Goal: Transaction & Acquisition: Purchase product/service

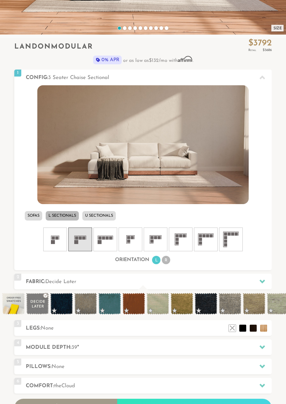
scroll to position [171, 0]
click at [35, 218] on li "Sofas" at bounding box center [33, 215] width 17 height 9
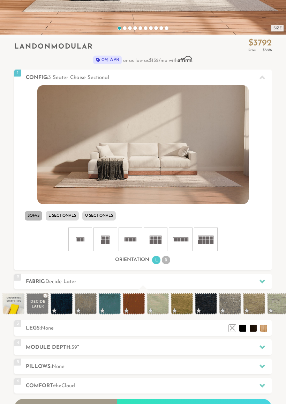
click at [127, 240] on rect at bounding box center [126, 239] width 3 height 3
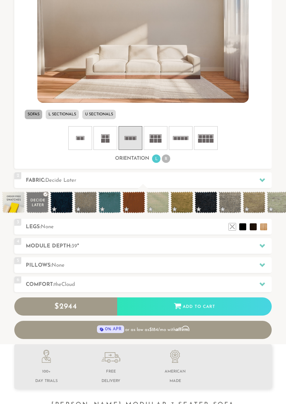
scroll to position [273, 0]
click at [266, 243] on div at bounding box center [262, 246] width 15 height 14
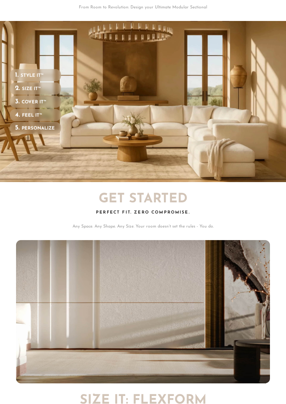
scroll to position [0, 0]
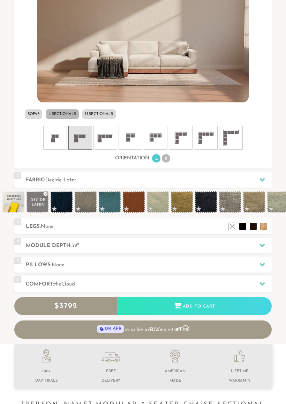
scroll to position [273, 0]
click at [264, 245] on icon at bounding box center [263, 245] width 6 height 4
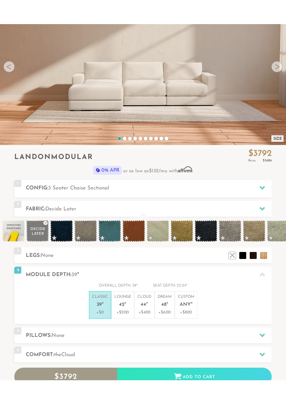
scroll to position [69, 0]
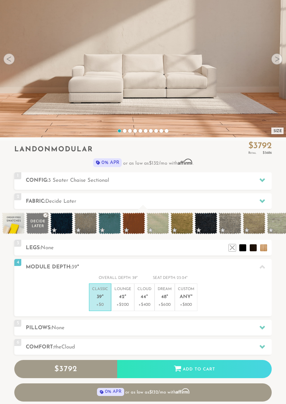
click at [120, 296] on span "42" at bounding box center [122, 297] width 6 height 6
click at [142, 295] on span "44" at bounding box center [144, 297] width 6 height 6
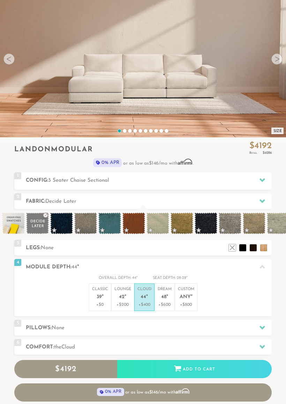
click at [161, 298] on span "48" at bounding box center [163, 297] width 5 height 6
click at [182, 300] on p "Custom Any "" at bounding box center [186, 293] width 16 height 15
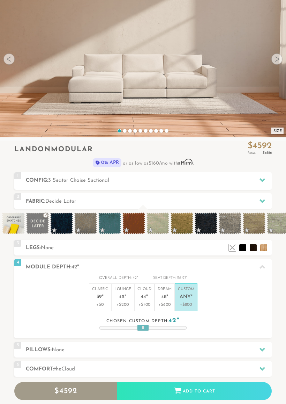
click at [95, 294] on p "Classic 39 "" at bounding box center [100, 293] width 16 height 15
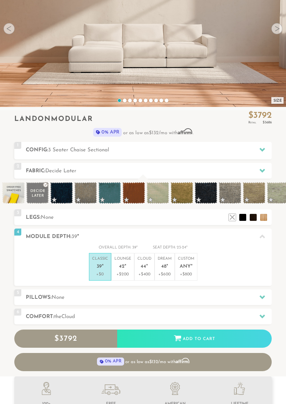
scroll to position [102, 0]
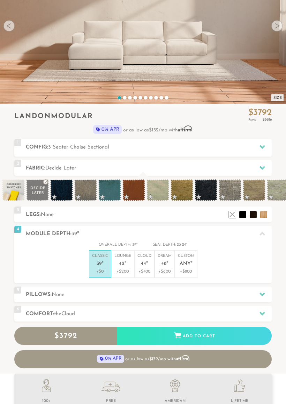
click at [266, 314] on div at bounding box center [262, 313] width 15 height 14
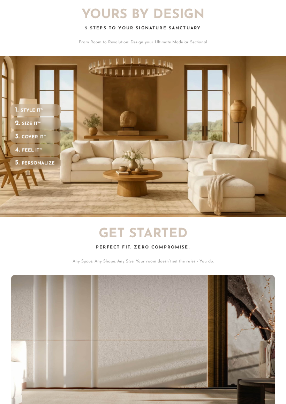
scroll to position [0, 0]
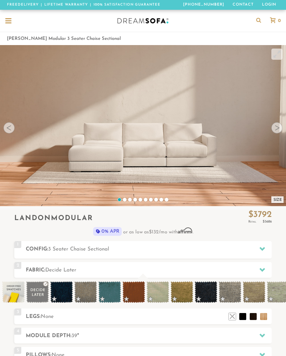
click at [12, 19] on div at bounding box center [8, 21] width 13 height 13
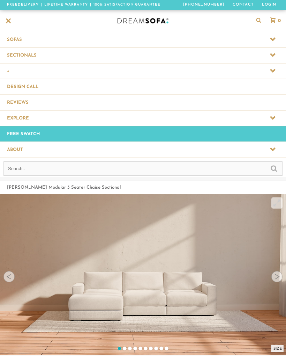
click at [17, 42] on span at bounding box center [143, 39] width 286 height 15
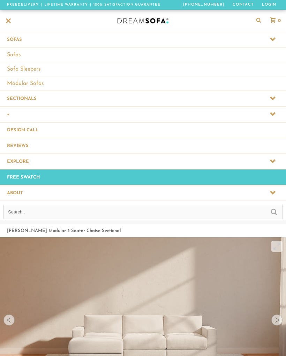
click at [23, 88] on link "Modular Sofas" at bounding box center [143, 83] width 286 height 14
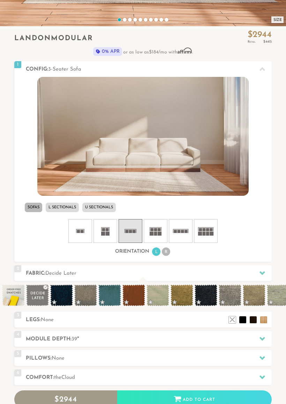
scroll to position [180, 0]
click at [257, 294] on span at bounding box center [254, 295] width 23 height 22
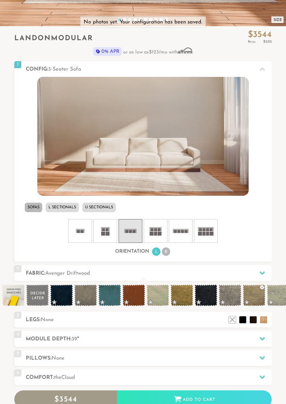
click at [256, 295] on span at bounding box center [254, 295] width 23 height 22
click at [267, 271] on div at bounding box center [262, 273] width 15 height 14
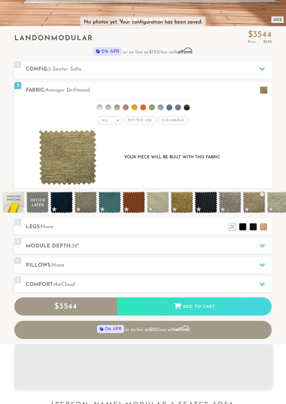
scroll to position [6612, 286]
click at [253, 207] on span at bounding box center [254, 202] width 23 height 22
click at [255, 203] on span at bounding box center [254, 202] width 23 height 22
click at [224, 208] on span at bounding box center [230, 202] width 23 height 22
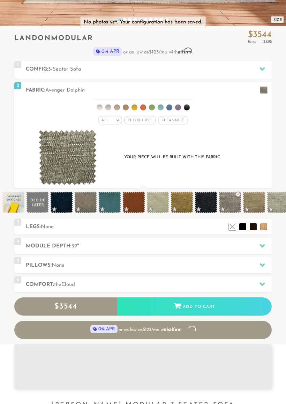
scroll to position [0, 0]
click at [82, 197] on span at bounding box center [85, 202] width 23 height 22
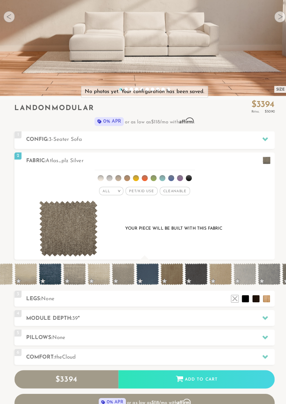
scroll to position [0, 689]
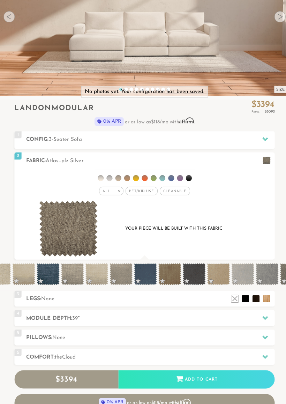
click at [167, 269] on span at bounding box center [168, 275] width 23 height 22
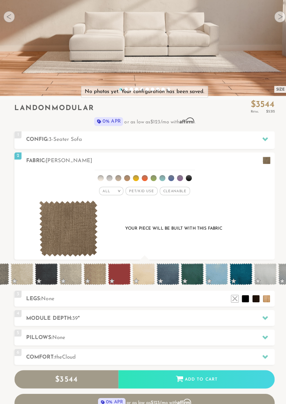
scroll to position [0, 1221]
click at [264, 316] on icon at bounding box center [263, 319] width 6 height 6
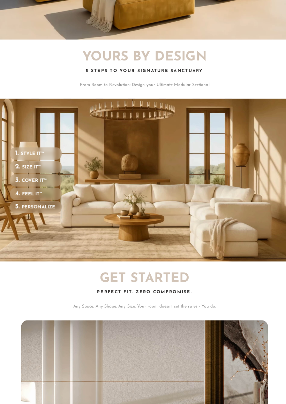
scroll to position [0, 0]
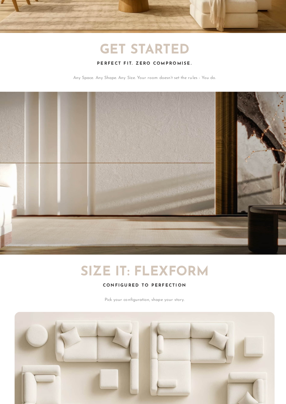
click at [73, 156] on video "Your browser does not support HTML5 video." at bounding box center [143, 175] width 286 height 161
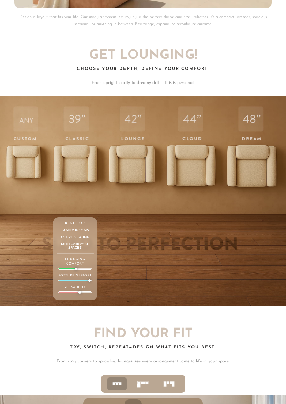
click at [73, 169] on div "39 Classic Depth Crisp. Upright. Everyday-ready. Supportive and structured — bu…" at bounding box center [75, 201] width 44 height 208
click at [72, 159] on div "39 Classic Depth Crisp. Upright. Everyday-ready. Supportive and structured — bu…" at bounding box center [75, 201] width 44 height 208
click at [76, 165] on div "39 Classic Depth Crisp. Upright. Everyday-ready. Supportive and structured — bu…" at bounding box center [75, 201] width 44 height 208
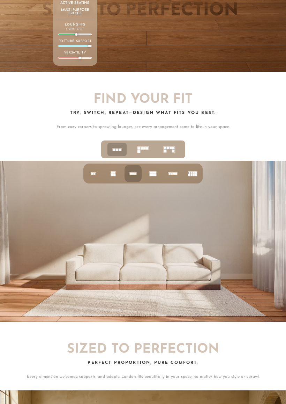
click at [117, 145] on icon at bounding box center [117, 149] width 16 height 16
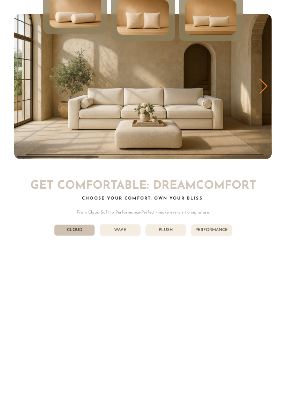
click at [124, 228] on li "Wave" at bounding box center [120, 230] width 41 height 12
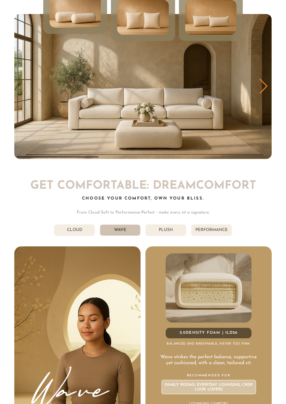
click at [164, 227] on li "Plush" at bounding box center [166, 230] width 41 height 12
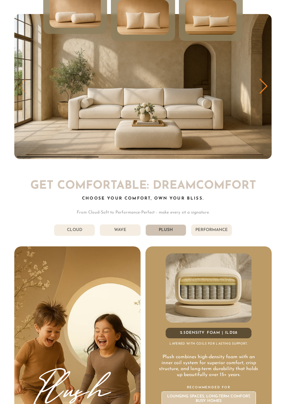
click at [213, 225] on li "Performance" at bounding box center [211, 230] width 41 height 12
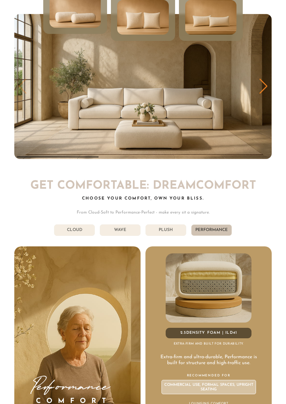
click at [71, 226] on li "Cloud" at bounding box center [74, 230] width 41 height 12
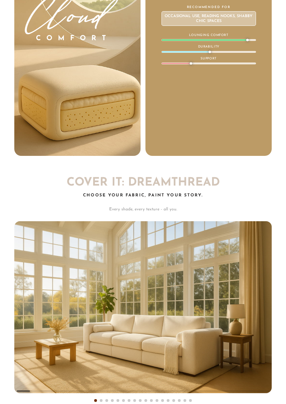
scroll to position [3056, 0]
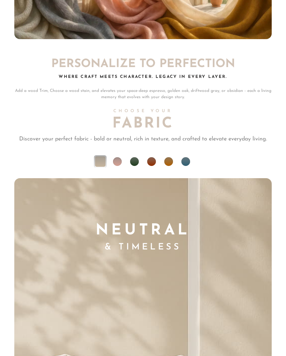
click at [170, 159] on li at bounding box center [168, 161] width 9 height 9
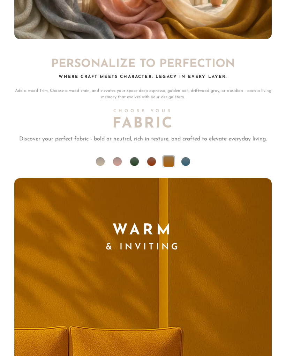
click at [102, 157] on li at bounding box center [100, 161] width 9 height 9
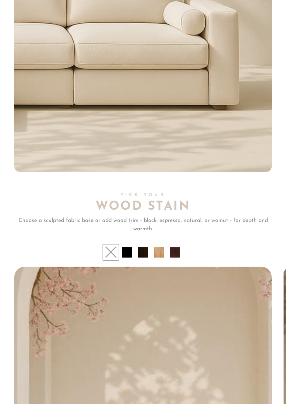
scroll to position [4009, 0]
click at [173, 247] on li at bounding box center [175, 252] width 10 height 10
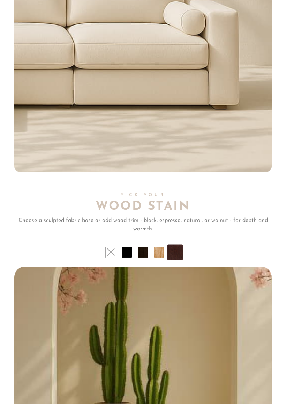
click at [127, 251] on li at bounding box center [127, 252] width 10 height 10
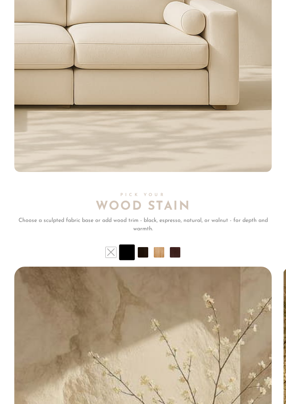
click at [147, 252] on li at bounding box center [143, 252] width 10 height 10
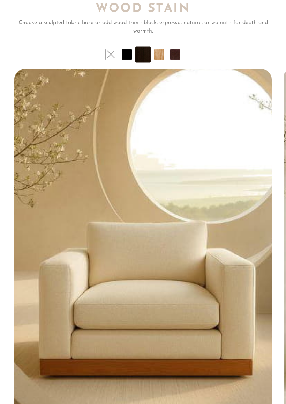
scroll to position [4206, 0]
click at [158, 52] on li at bounding box center [159, 55] width 10 height 10
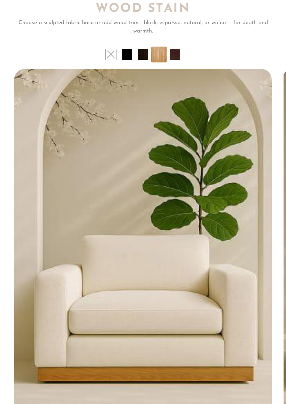
click at [175, 50] on li at bounding box center [175, 54] width 10 height 10
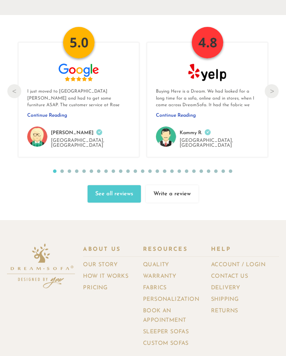
scroll to position [6237, 0]
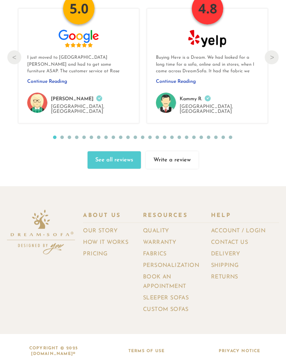
click at [88, 237] on link "How It Works" at bounding box center [108, 242] width 51 height 10
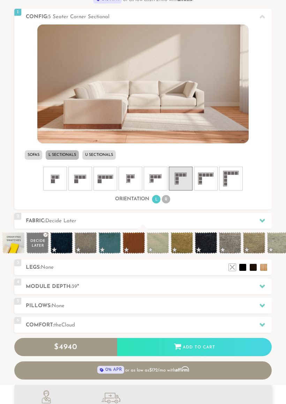
scroll to position [232, 0]
click at [37, 241] on span at bounding box center [37, 243] width 23 height 22
click at [33, 267] on h2 "Legs: None" at bounding box center [149, 267] width 246 height 8
click at [101, 271] on h2 "Legs: None" at bounding box center [149, 267] width 246 height 8
click at [44, 263] on div "3 Legs: None $0 $199 Nailheads:" at bounding box center [143, 267] width 258 height 16
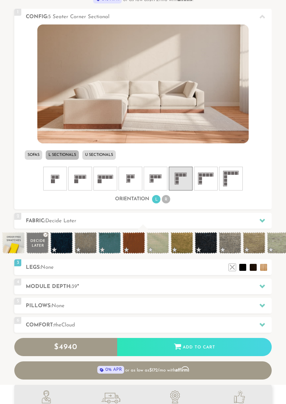
click at [232, 270] on li at bounding box center [232, 267] width 7 height 7
click at [266, 264] on li at bounding box center [264, 267] width 7 height 7
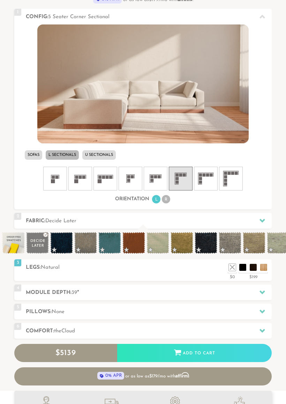
click at [256, 265] on li at bounding box center [253, 267] width 7 height 7
click at [244, 268] on li at bounding box center [243, 267] width 7 height 7
click at [264, 265] on li at bounding box center [264, 267] width 7 height 7
click at [268, 264] on li at bounding box center [264, 267] width 7 height 7
click at [265, 266] on li at bounding box center [264, 267] width 7 height 7
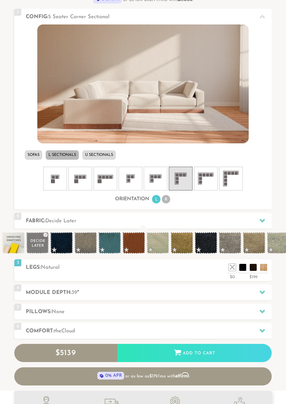
click at [33, 156] on li "Sofas" at bounding box center [33, 154] width 17 height 9
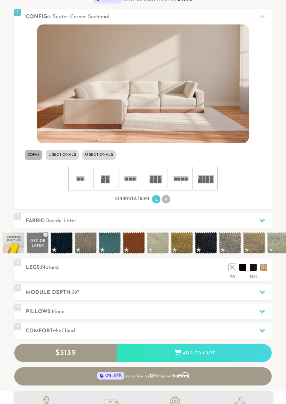
click at [255, 241] on span at bounding box center [254, 243] width 23 height 22
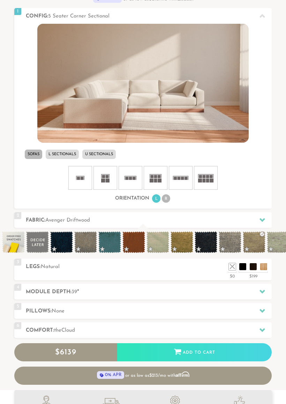
scroll to position [235, 0]
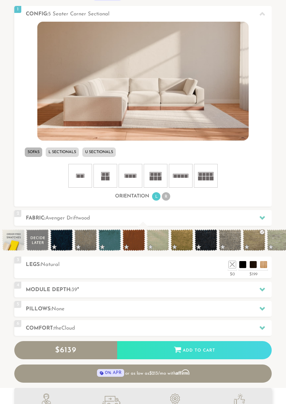
click at [40, 265] on h2 "Legs: Natural" at bounding box center [149, 265] width 246 height 8
click at [20, 264] on div "3" at bounding box center [17, 262] width 7 height 10
click at [22, 257] on div "3 Legs: Natural $0 $199 Nailheads:" at bounding box center [143, 268] width 258 height 22
click at [36, 266] on h2 "Legs: Natural" at bounding box center [149, 265] width 246 height 8
click at [254, 262] on li at bounding box center [253, 264] width 7 height 7
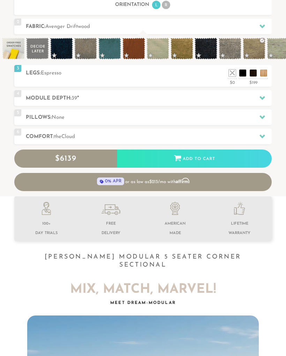
scroll to position [426, 0]
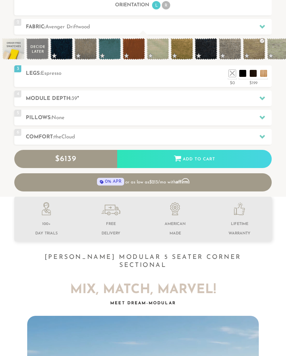
click at [169, 155] on div "Add to Cart" at bounding box center [194, 159] width 155 height 19
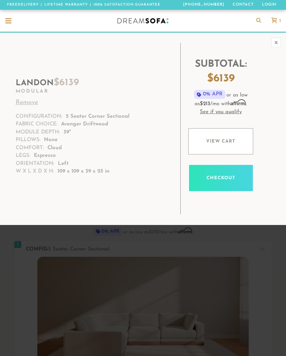
scroll to position [6705, 286]
click at [278, 39] on div "x" at bounding box center [276, 42] width 9 height 9
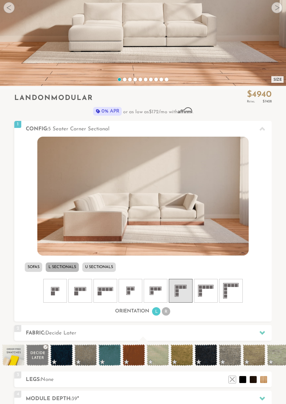
scroll to position [120, 0]
click at [30, 268] on li "Sofas" at bounding box center [33, 266] width 17 height 9
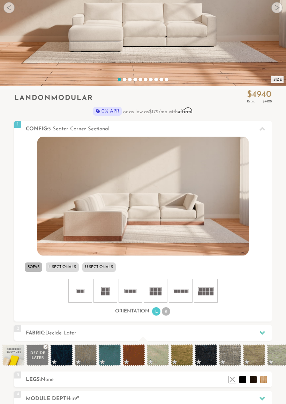
click at [129, 293] on icon at bounding box center [130, 290] width 21 height 21
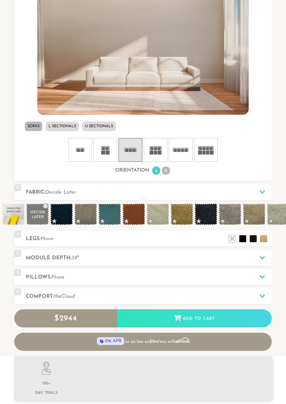
scroll to position [262, 0]
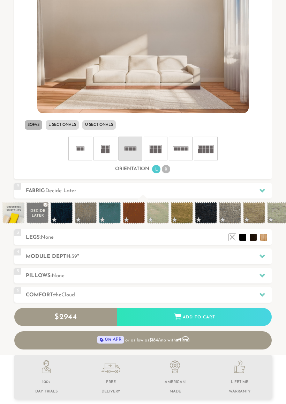
click at [232, 235] on li at bounding box center [232, 237] width 7 height 7
click at [229, 234] on li at bounding box center [232, 237] width 7 height 7
click at [231, 235] on li at bounding box center [232, 237] width 7 height 7
click at [18, 238] on div "3" at bounding box center [17, 234] width 7 height 10
click at [35, 257] on h2 "Module Depth: 39 "" at bounding box center [149, 256] width 246 height 8
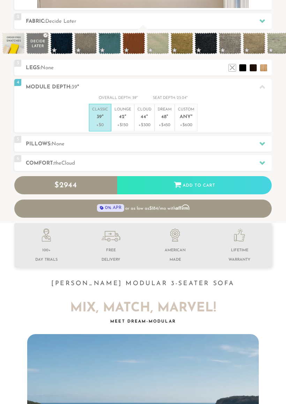
scroll to position [6562, 286]
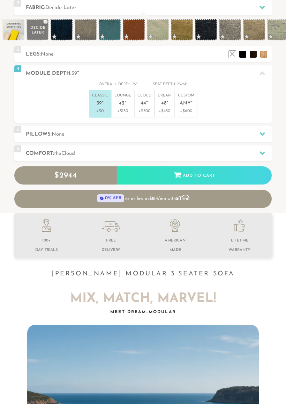
click at [239, 174] on div "Add to Cart" at bounding box center [194, 175] width 155 height 19
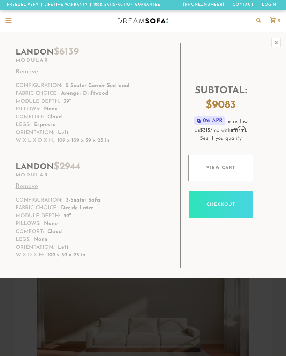
scroll to position [6705, 286]
